Goal: Navigation & Orientation: Find specific page/section

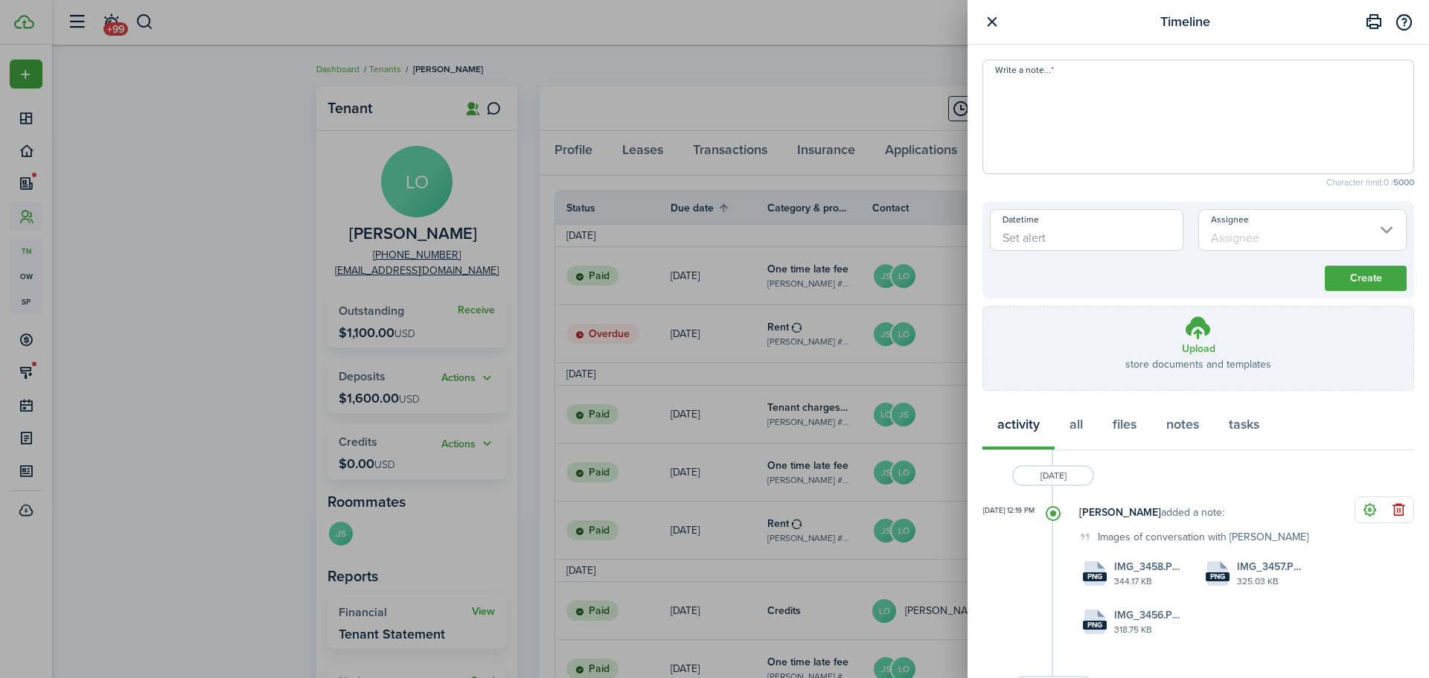
scroll to position [122, 0]
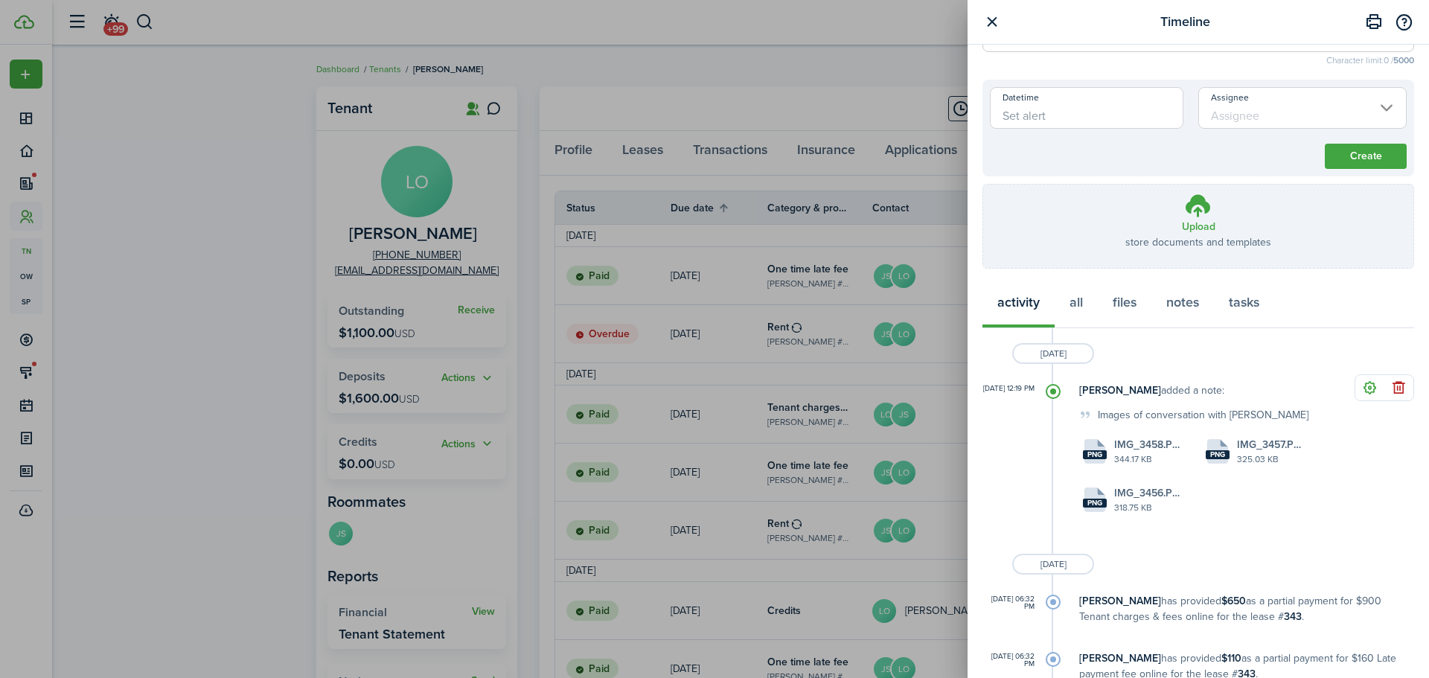
click at [691, 63] on div "Timeline Write a note... Character limit: 0 / 5000 Datetime Assignee Create Upl…" at bounding box center [714, 339] width 1429 height 678
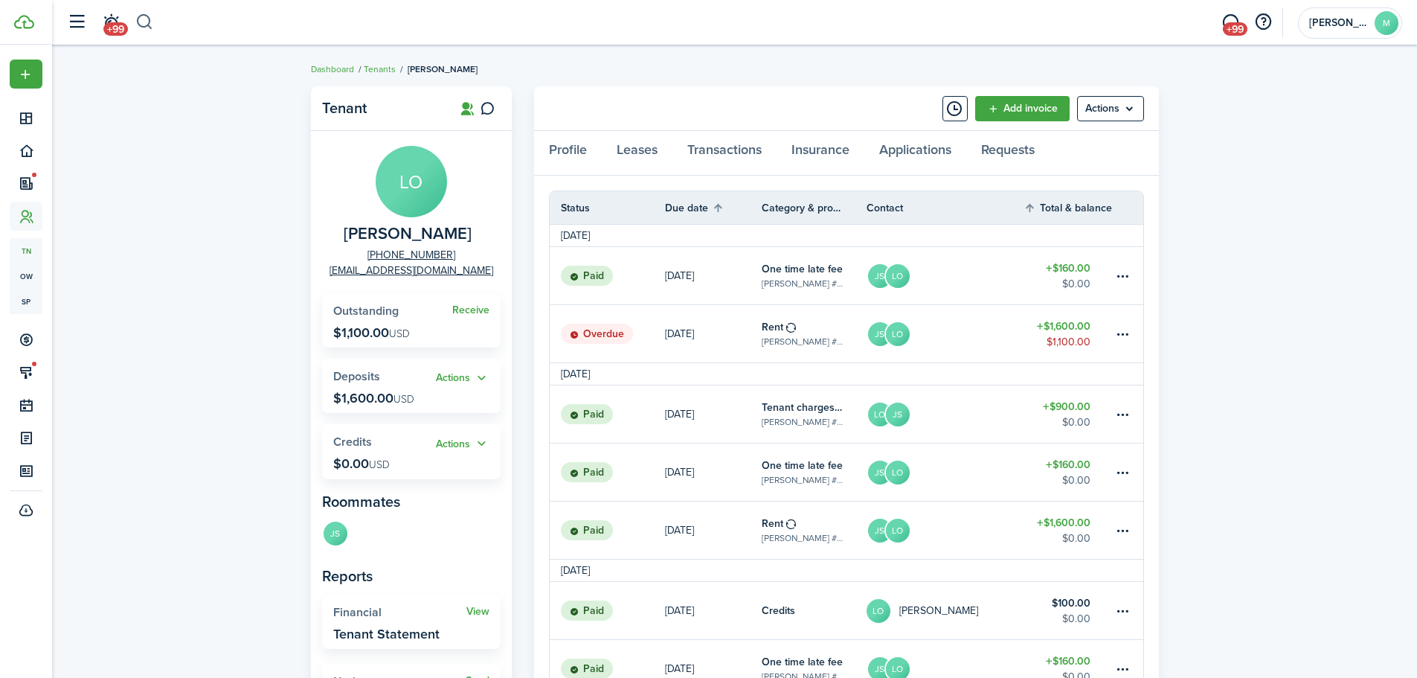
click at [141, 24] on button "button" at bounding box center [144, 22] width 19 height 25
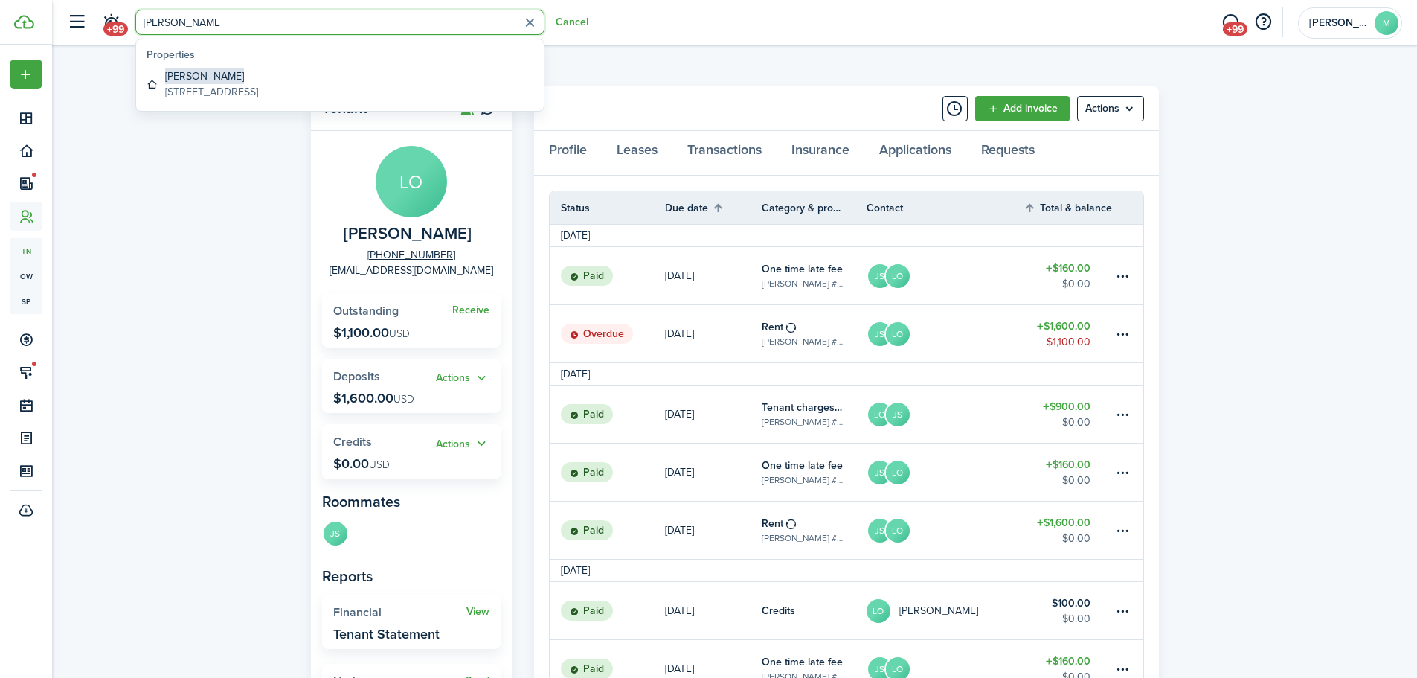
type input "[PERSON_NAME]"
click at [205, 75] on span "[PERSON_NAME]" at bounding box center [204, 76] width 79 height 16
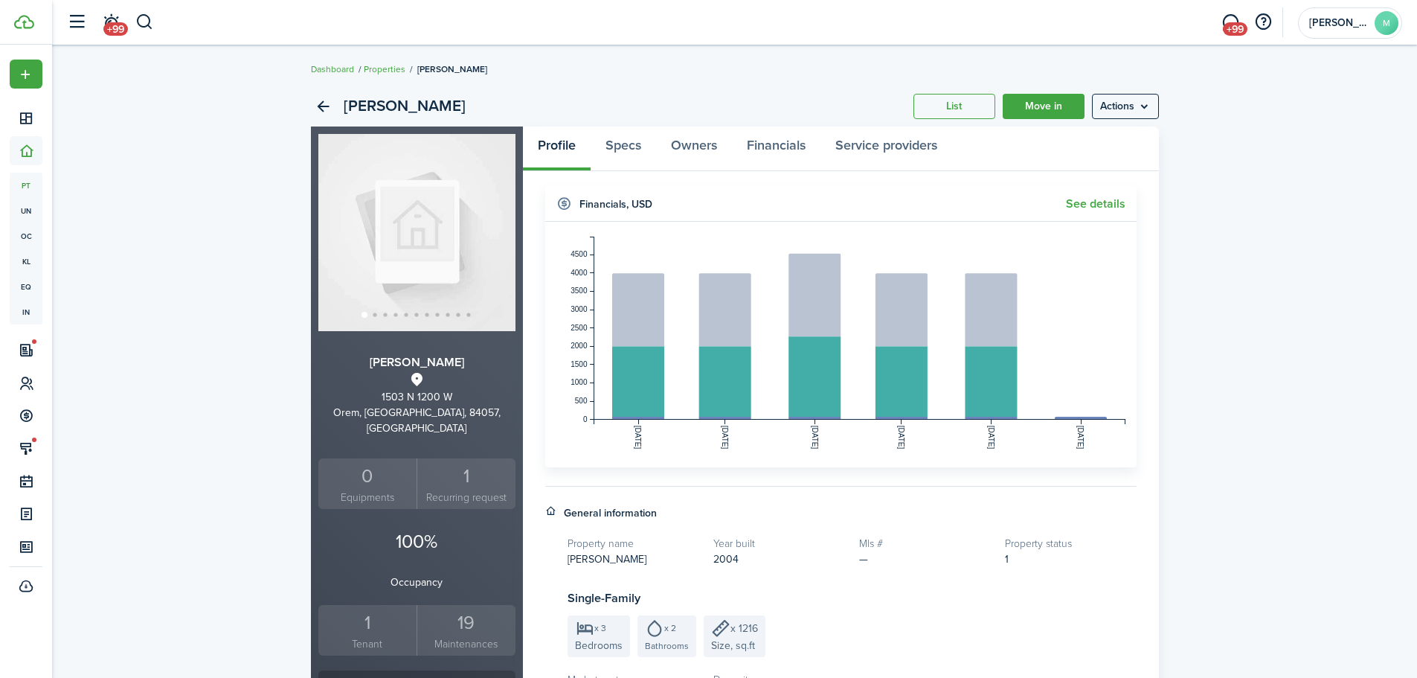
click at [367, 615] on div "1" at bounding box center [368, 623] width 92 height 28
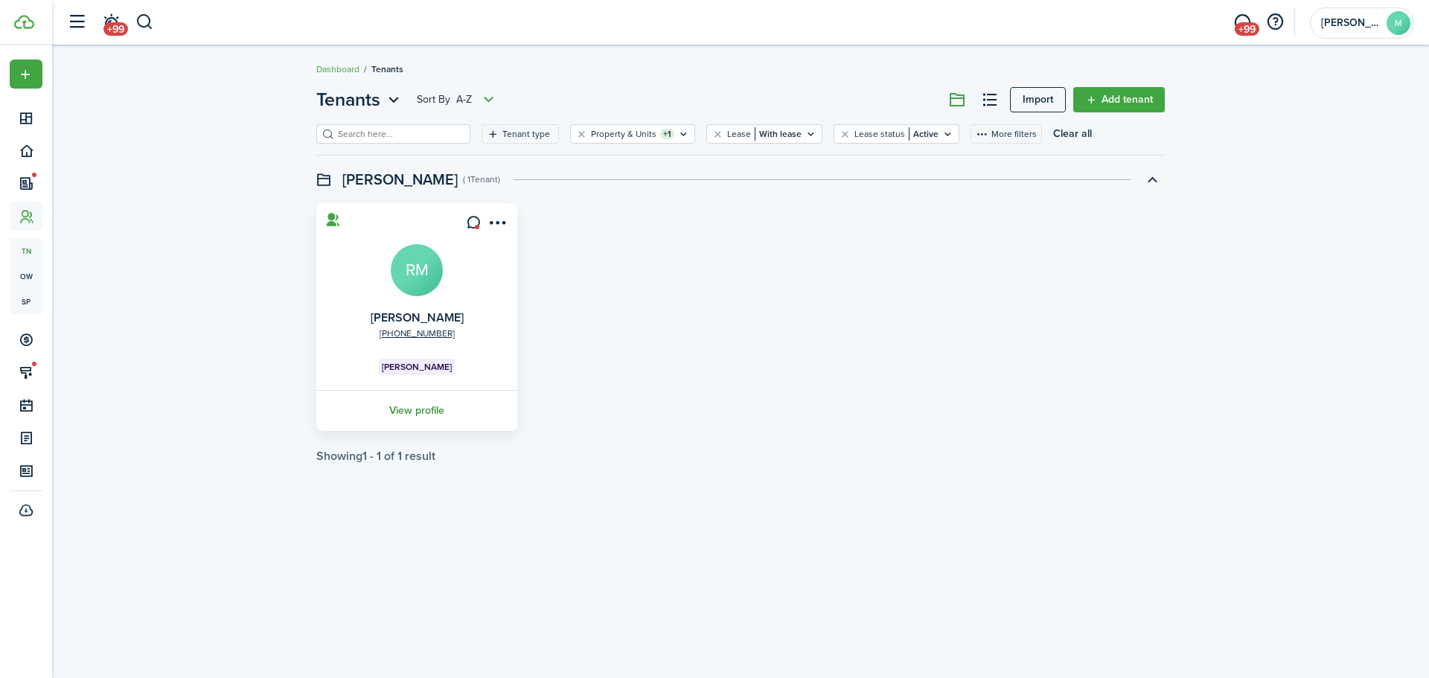
click at [406, 401] on link "View profile" at bounding box center [416, 410] width 205 height 41
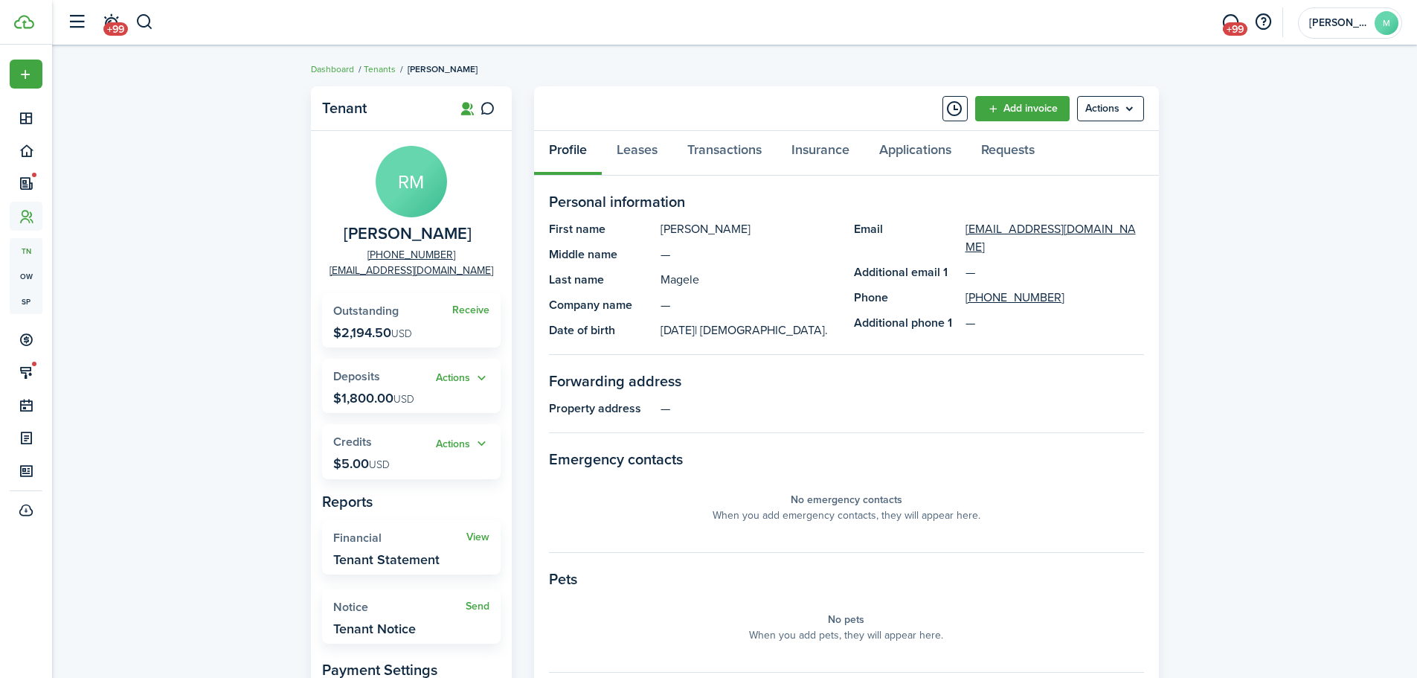
click at [249, 225] on div "Tenant [PERSON_NAME] [PERSON_NAME] [PHONE_NUMBER] [EMAIL_ADDRESS][DOMAIN_NAME] …" at bounding box center [734, 505] width 1365 height 852
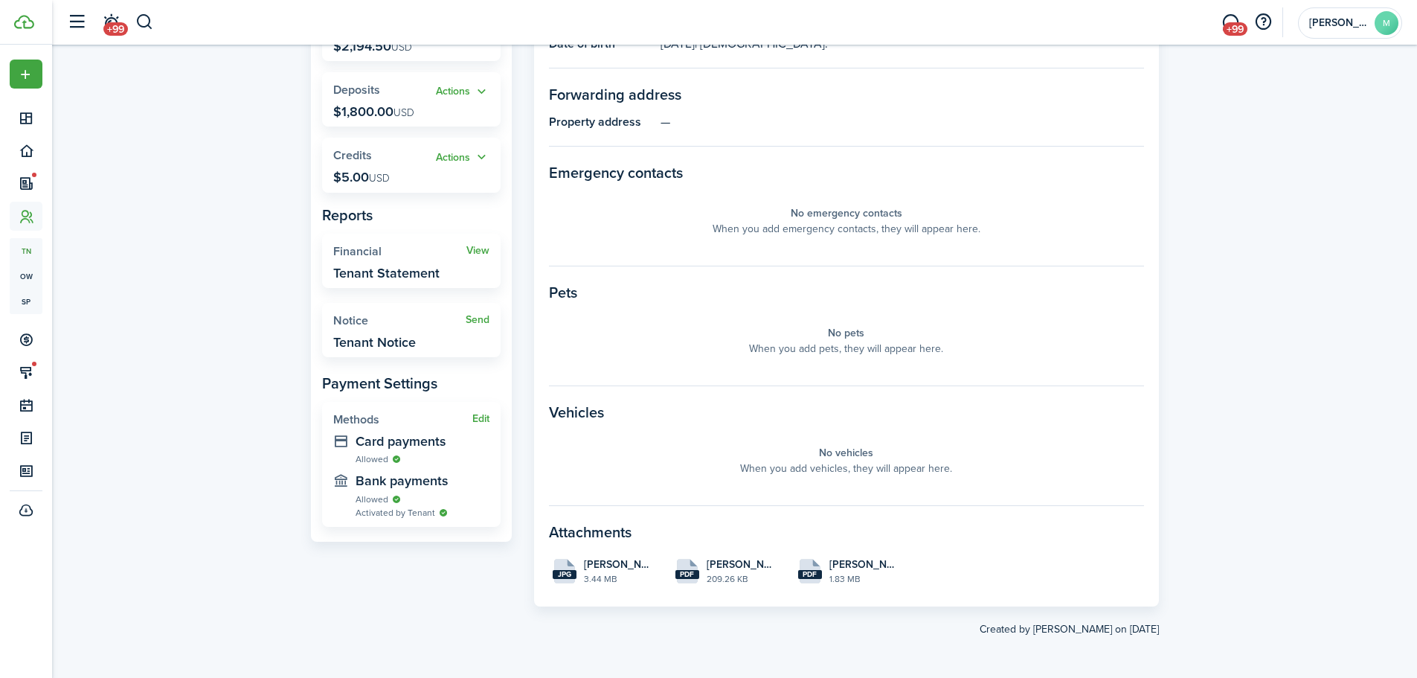
click at [251, 224] on div "Tenant [PERSON_NAME] [PERSON_NAME] [PHONE_NUMBER] [EMAIL_ADDRESS][DOMAIN_NAME] …" at bounding box center [734, 218] width 1365 height 852
click at [262, 164] on div "Tenant [PERSON_NAME] [PERSON_NAME] [PHONE_NUMBER] [EMAIL_ADDRESS][DOMAIN_NAME] …" at bounding box center [734, 218] width 1365 height 852
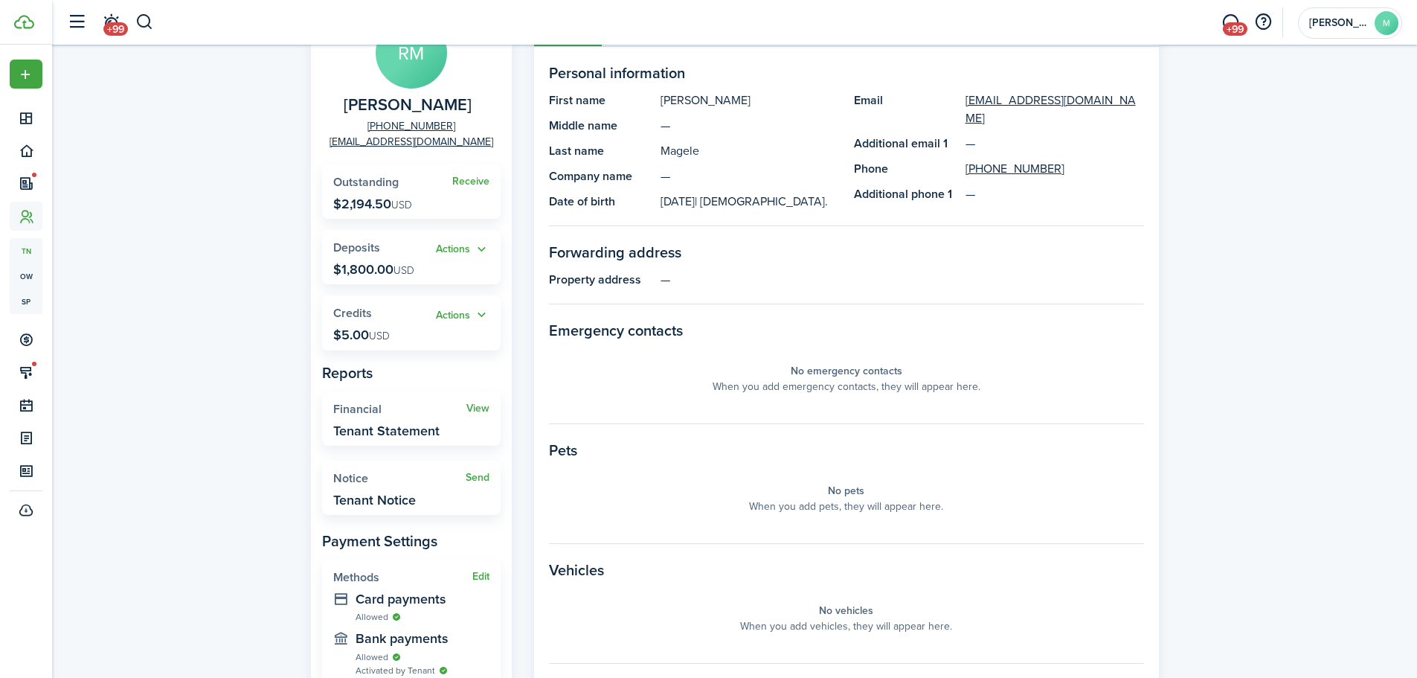
scroll to position [0, 0]
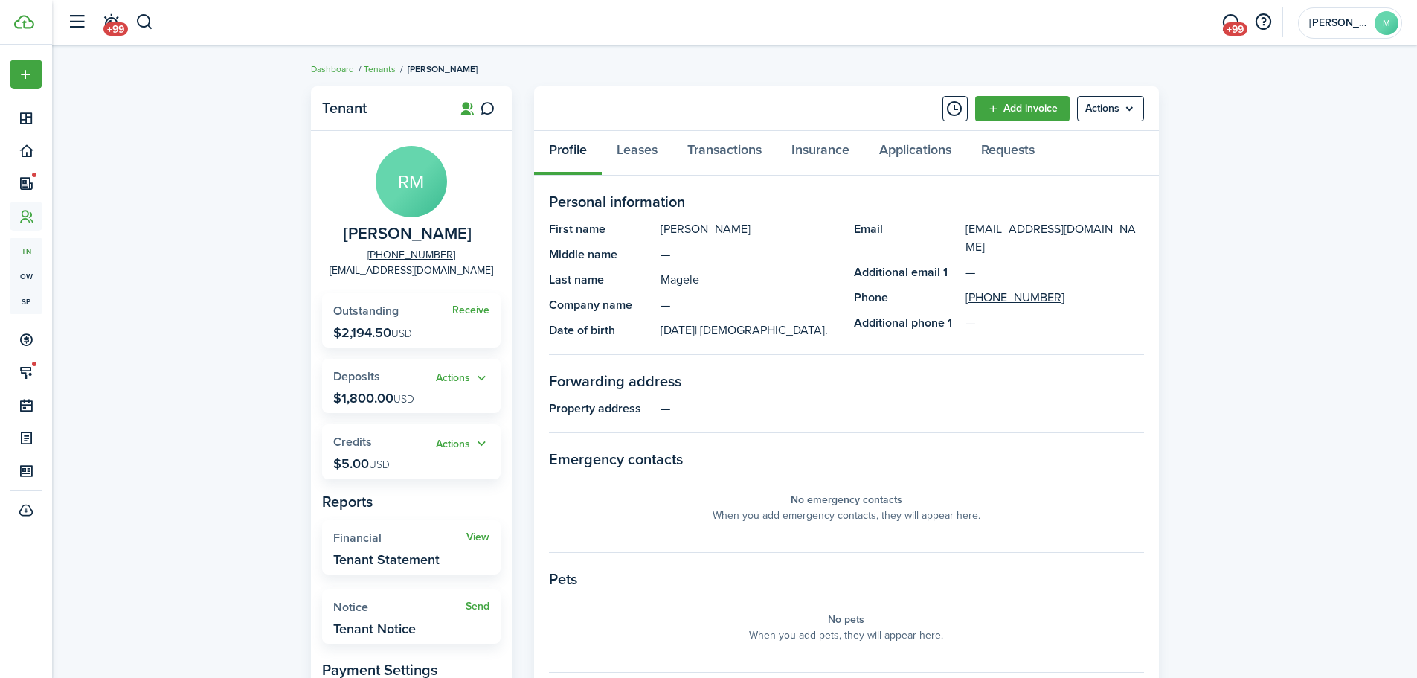
click at [266, 158] on div "Tenant [PERSON_NAME] [PERSON_NAME] [PHONE_NUMBER] [EMAIL_ADDRESS][DOMAIN_NAME] …" at bounding box center [734, 505] width 1365 height 852
click at [226, 261] on div "Tenant [PERSON_NAME] [PERSON_NAME] [PHONE_NUMBER] [EMAIL_ADDRESS][DOMAIN_NAME] …" at bounding box center [734, 505] width 1365 height 852
click at [226, 260] on div "Tenant [PERSON_NAME] [PERSON_NAME] [PHONE_NUMBER] [EMAIL_ADDRESS][DOMAIN_NAME] …" at bounding box center [734, 505] width 1365 height 852
